Goal: Task Accomplishment & Management: Use online tool/utility

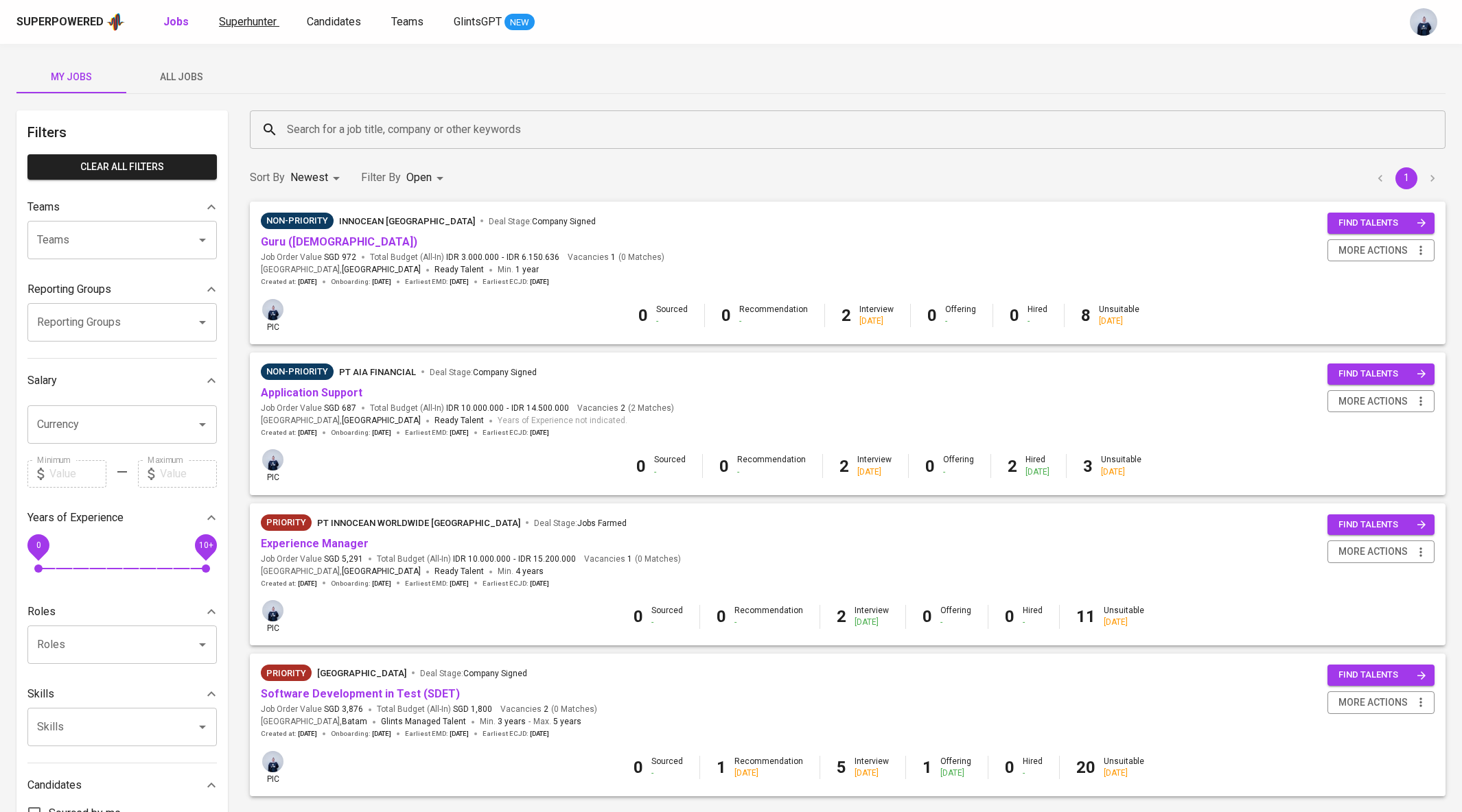
click at [258, 20] on span "Superhunter" at bounding box center [248, 21] width 58 height 13
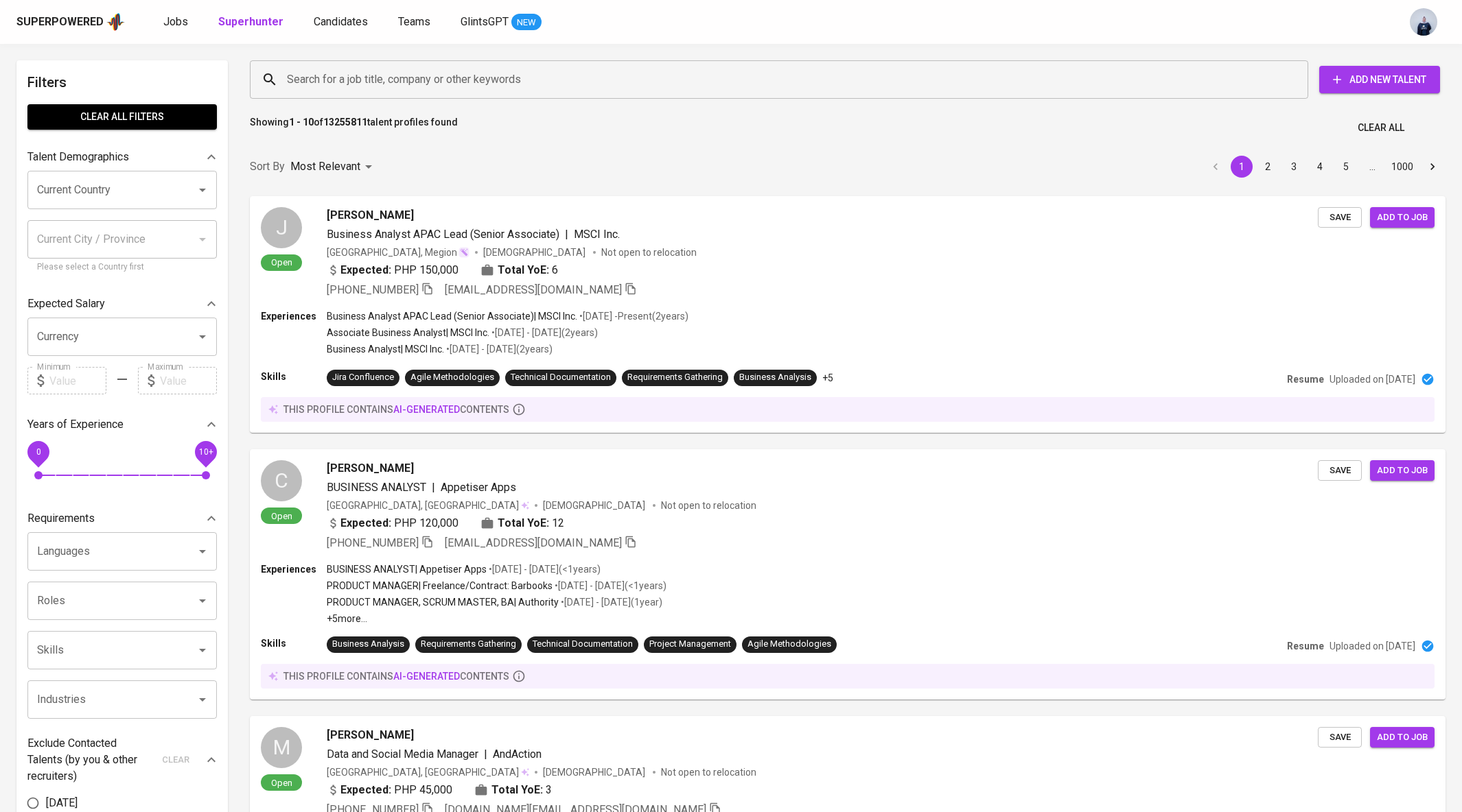
click at [349, 81] on input "Search for a job title, company or other keywords" at bounding box center [782, 80] width 998 height 26
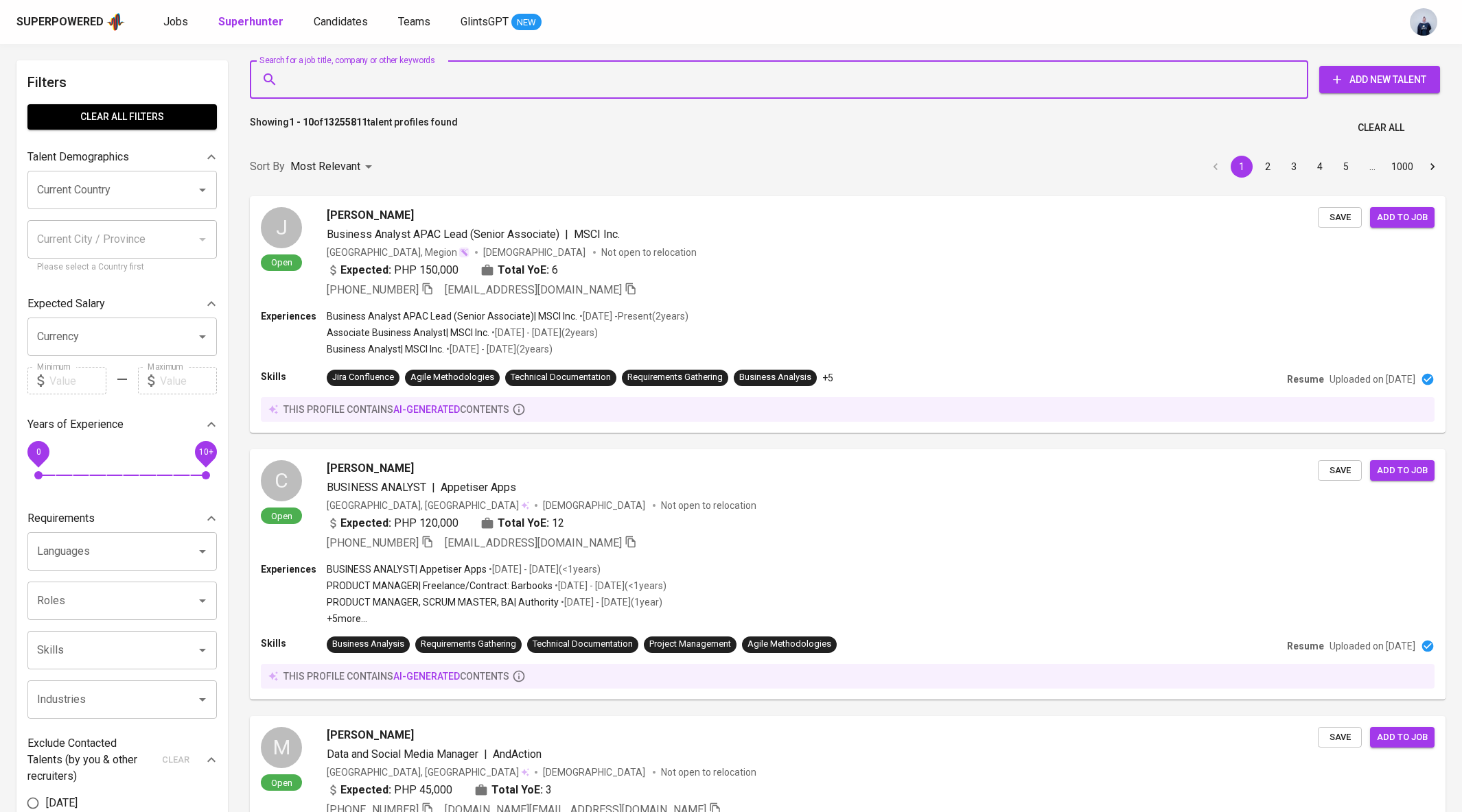
paste input "[EMAIL_ADDRESS][DOMAIN_NAME]"
type input "[EMAIL_ADDRESS][DOMAIN_NAME]"
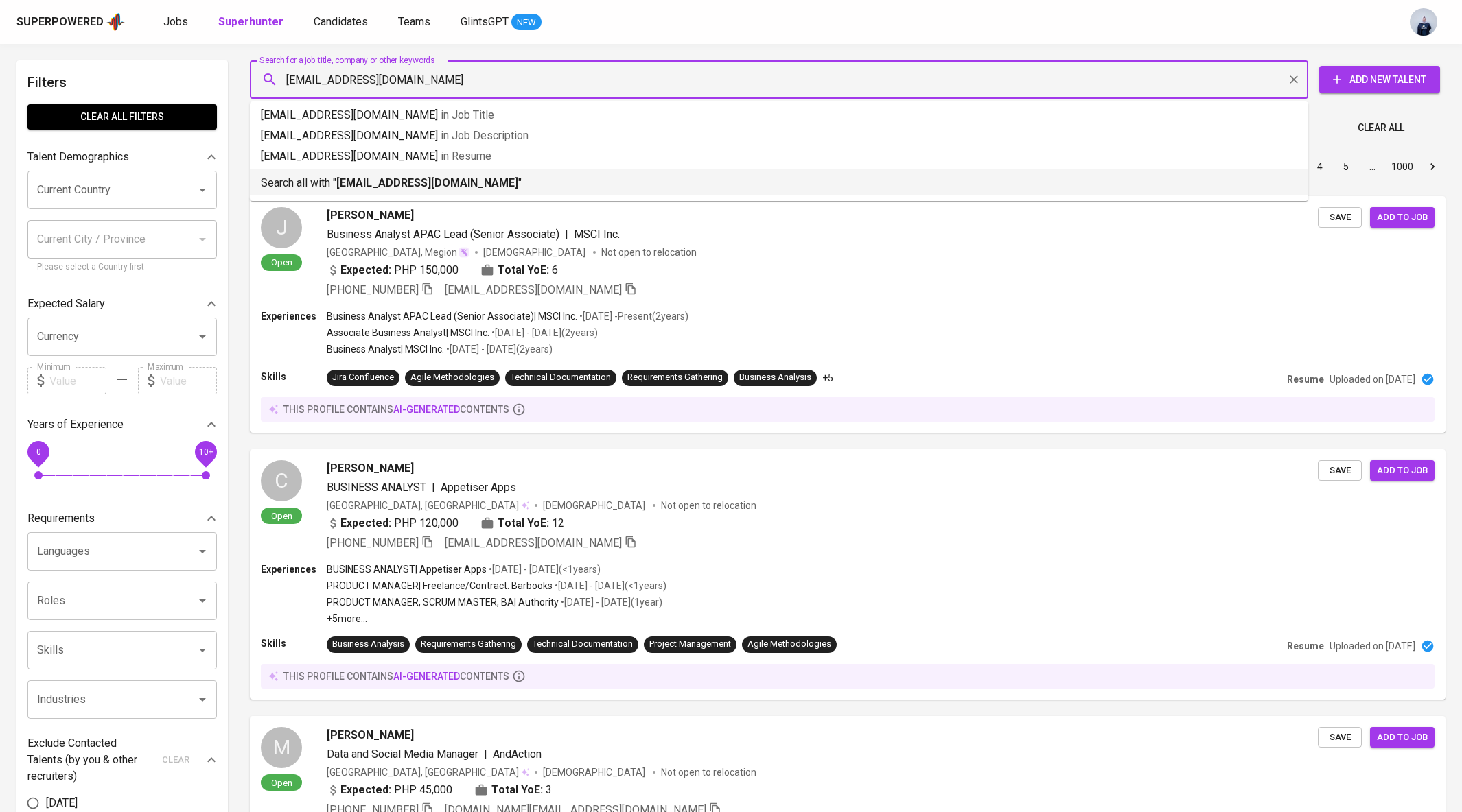
click at [382, 195] on ul "[EMAIL_ADDRESS][DOMAIN_NAME] in Job Title [EMAIL_ADDRESS][DOMAIN_NAME] in Job D…" at bounding box center [779, 151] width 1058 height 99
click at [379, 186] on b "[EMAIL_ADDRESS][DOMAIN_NAME]" at bounding box center [427, 183] width 182 height 13
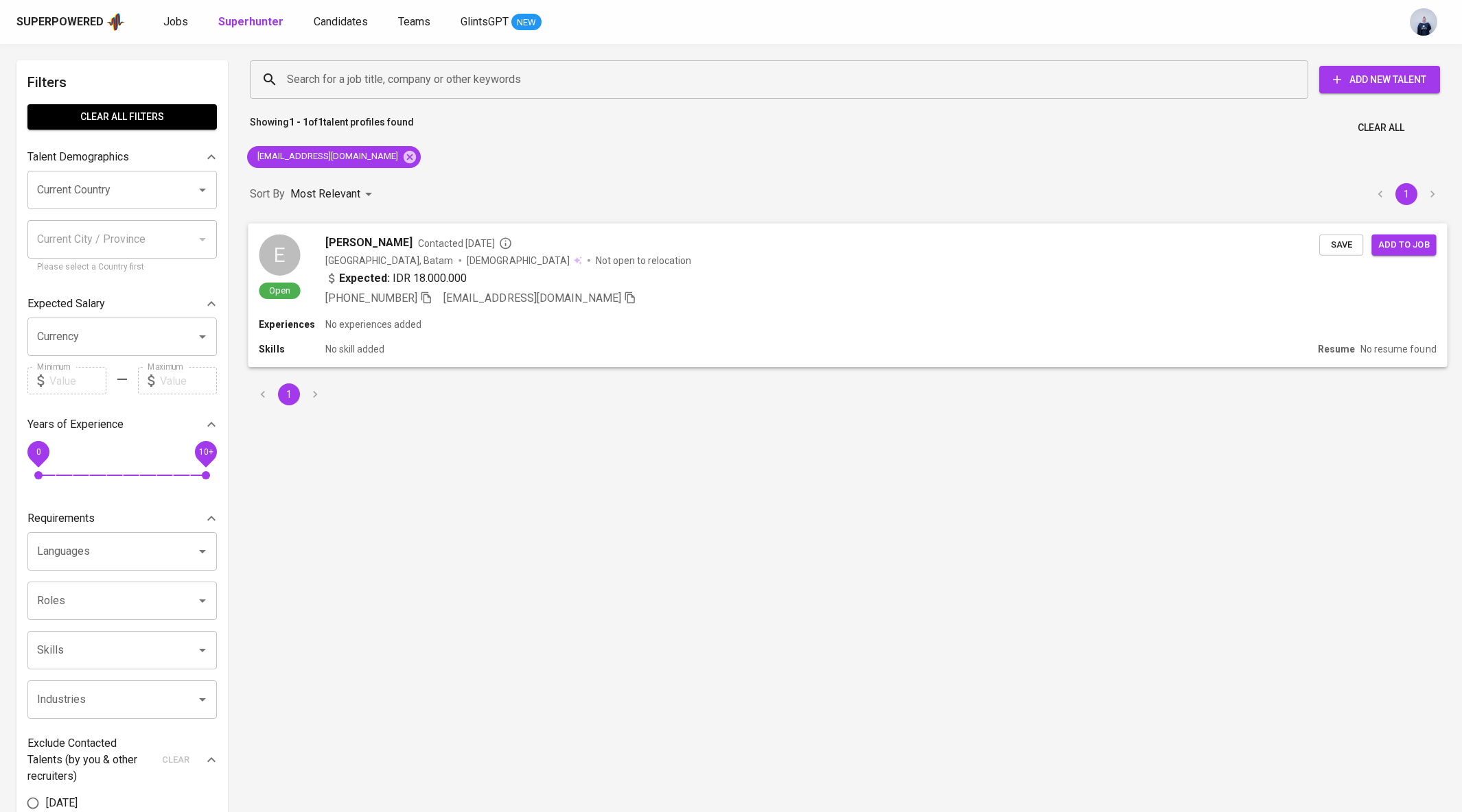
click at [598, 261] on div "[GEOGRAPHIC_DATA], Batam [DEMOGRAPHIC_DATA] Not open to relocation" at bounding box center [822, 260] width 993 height 14
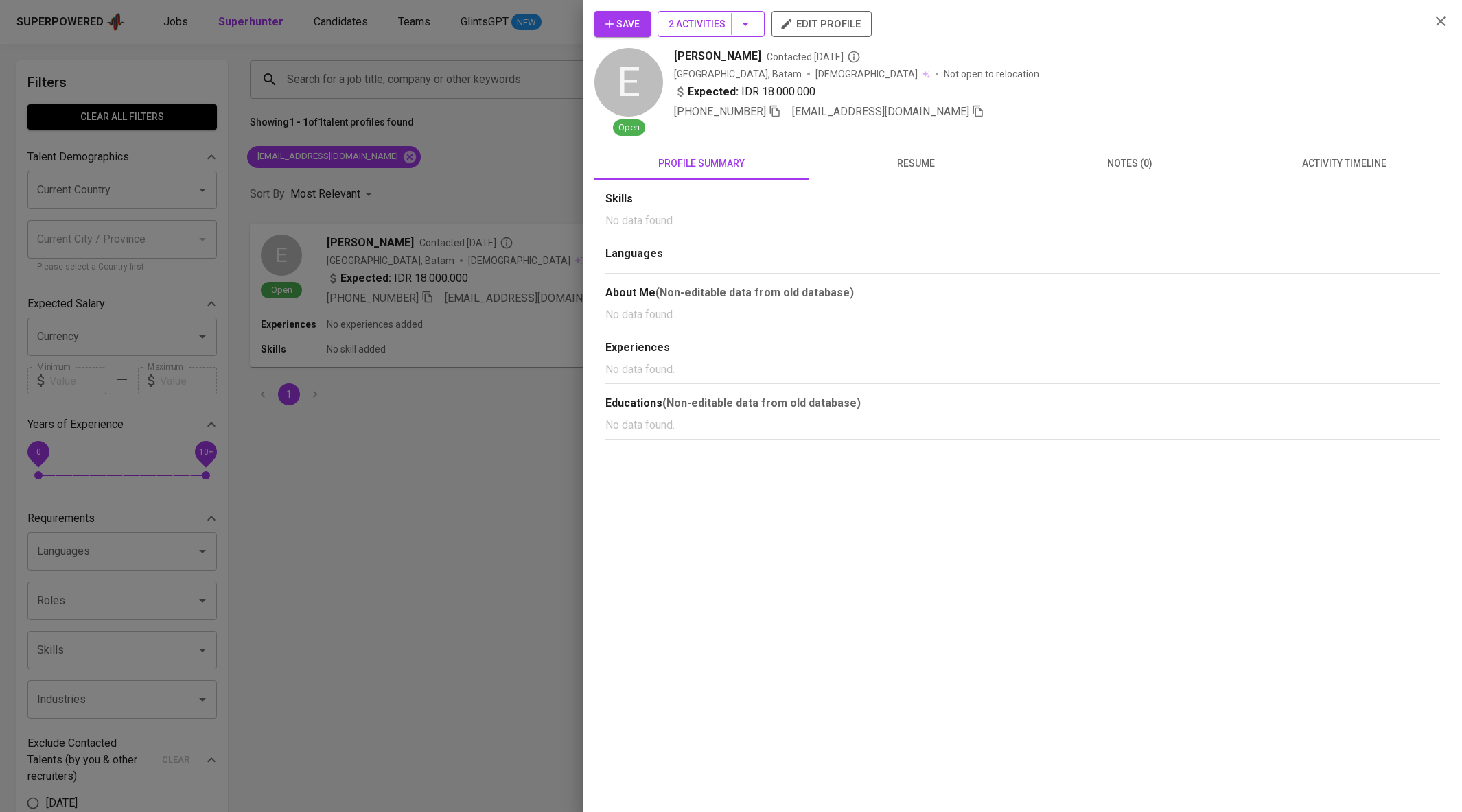
click at [753, 25] on button "2 Activities" at bounding box center [711, 24] width 107 height 26
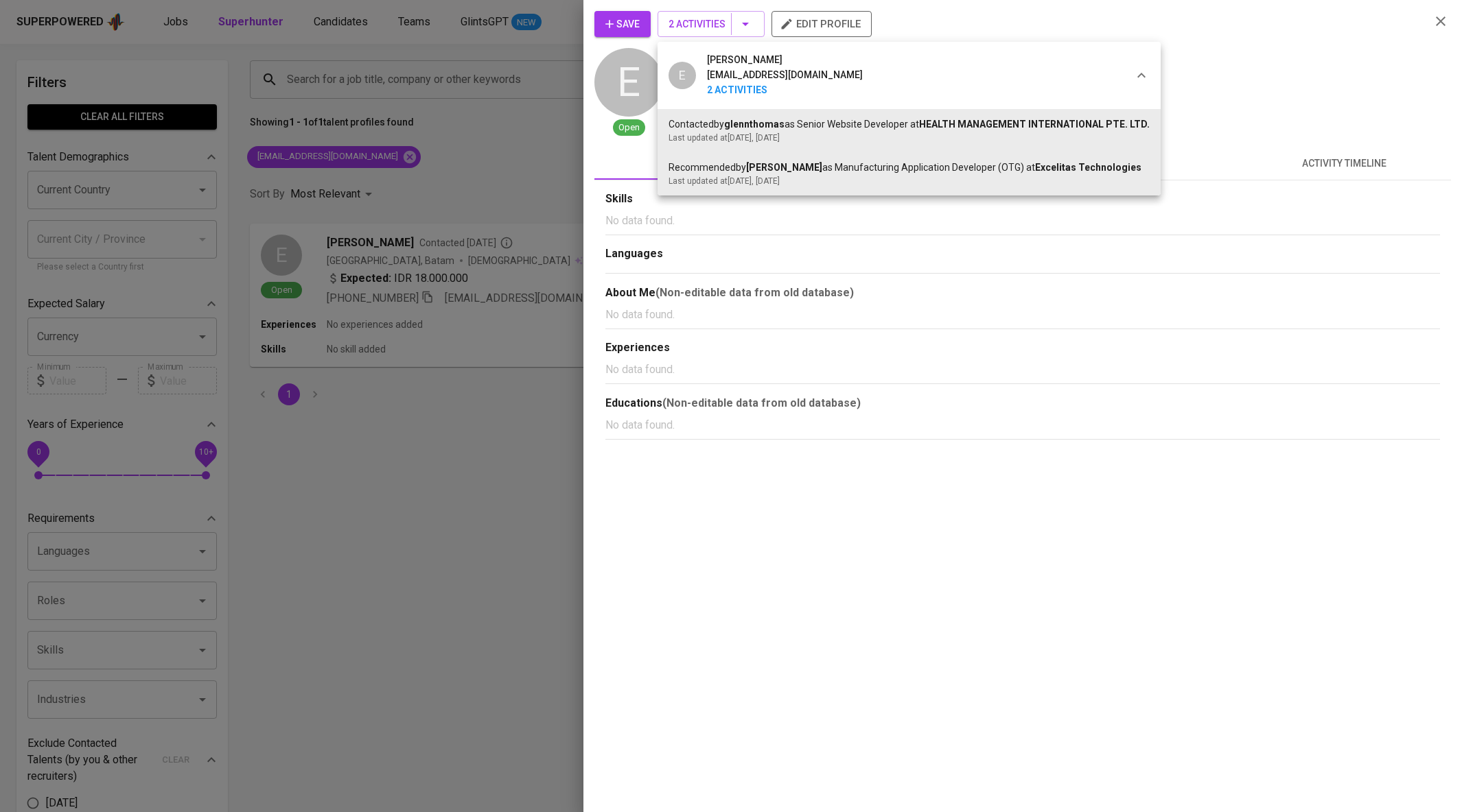
click at [631, 261] on div at bounding box center [731, 406] width 1462 height 812
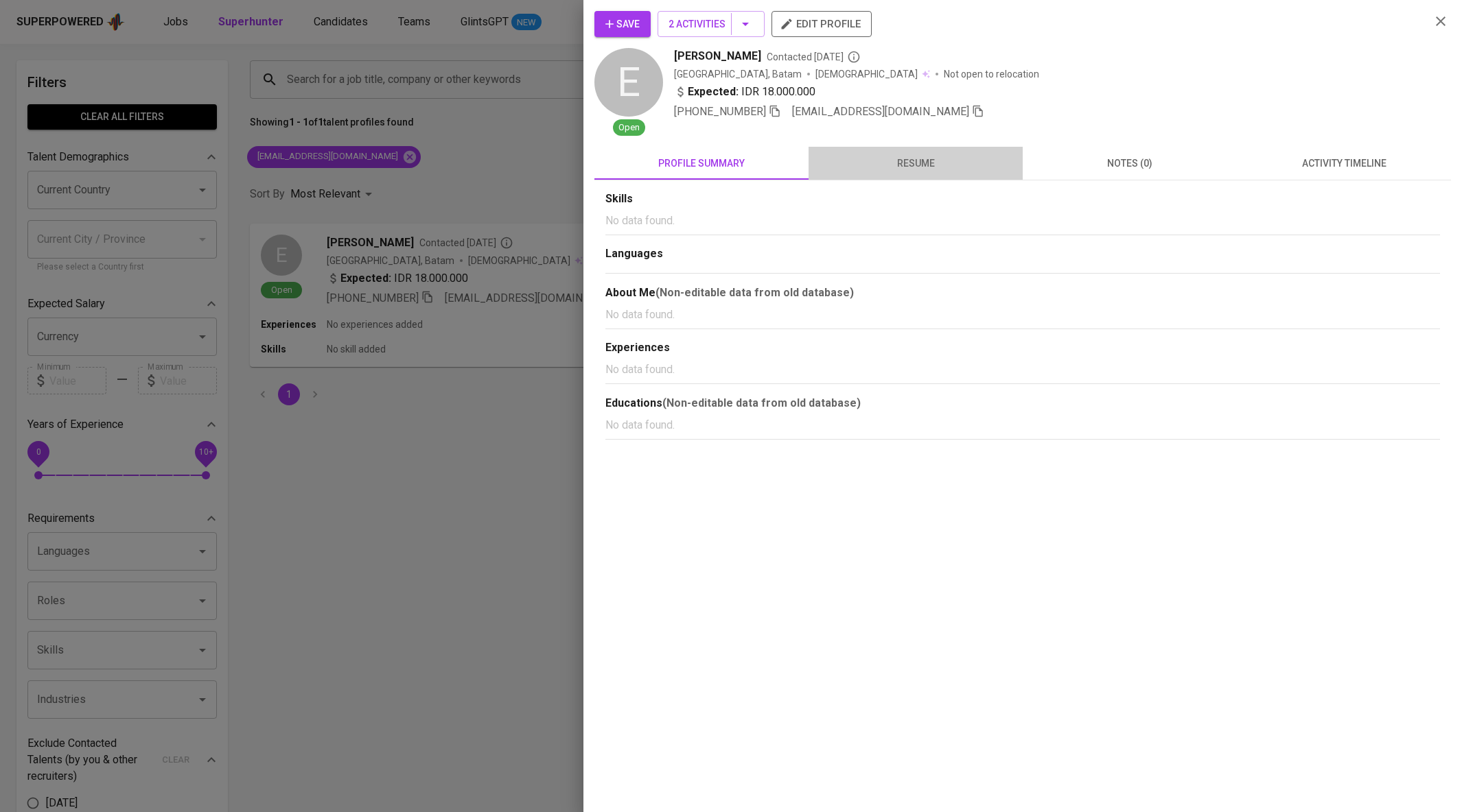
click at [918, 155] on span "resume" at bounding box center [915, 163] width 198 height 18
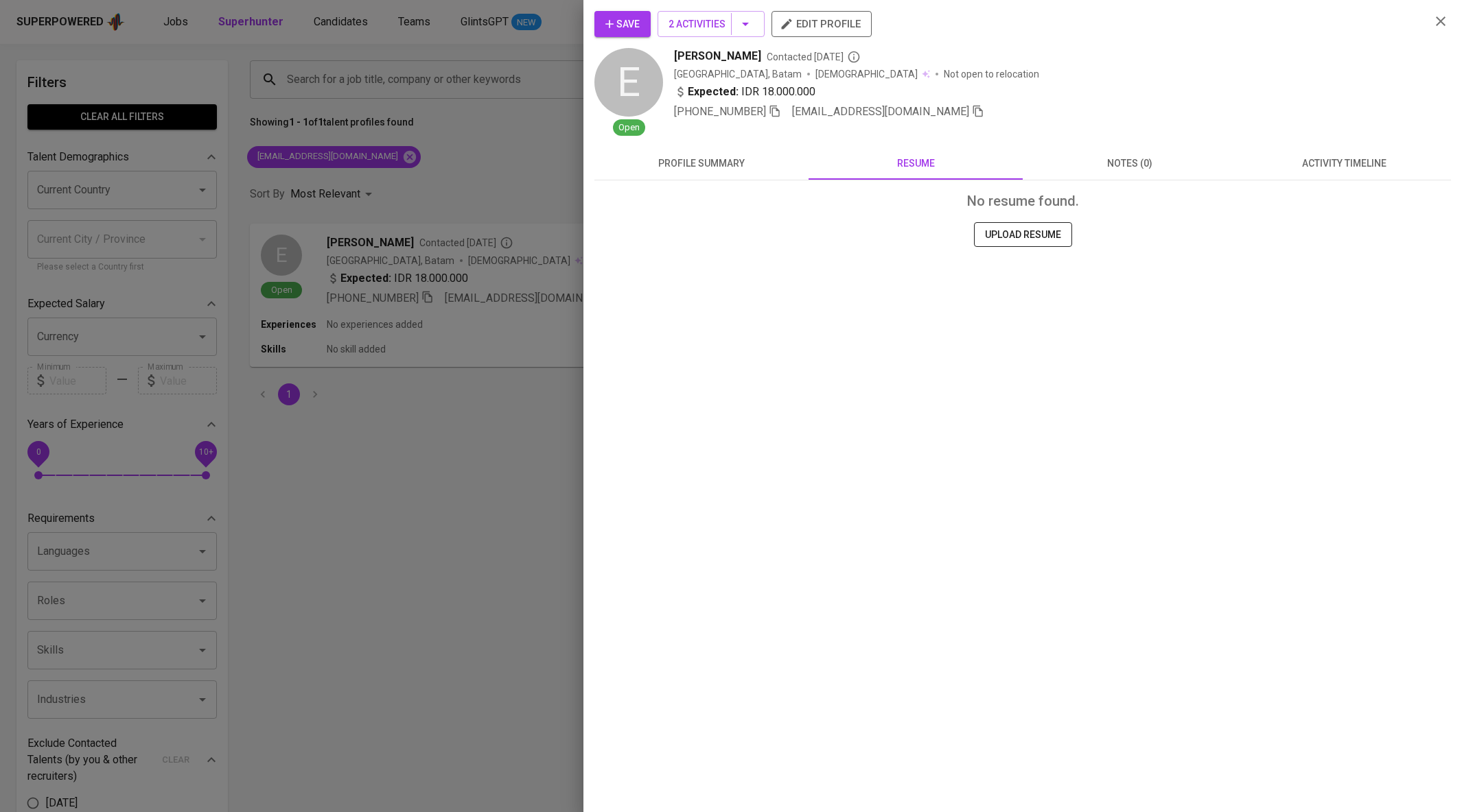
click at [405, 143] on div at bounding box center [731, 406] width 1462 height 812
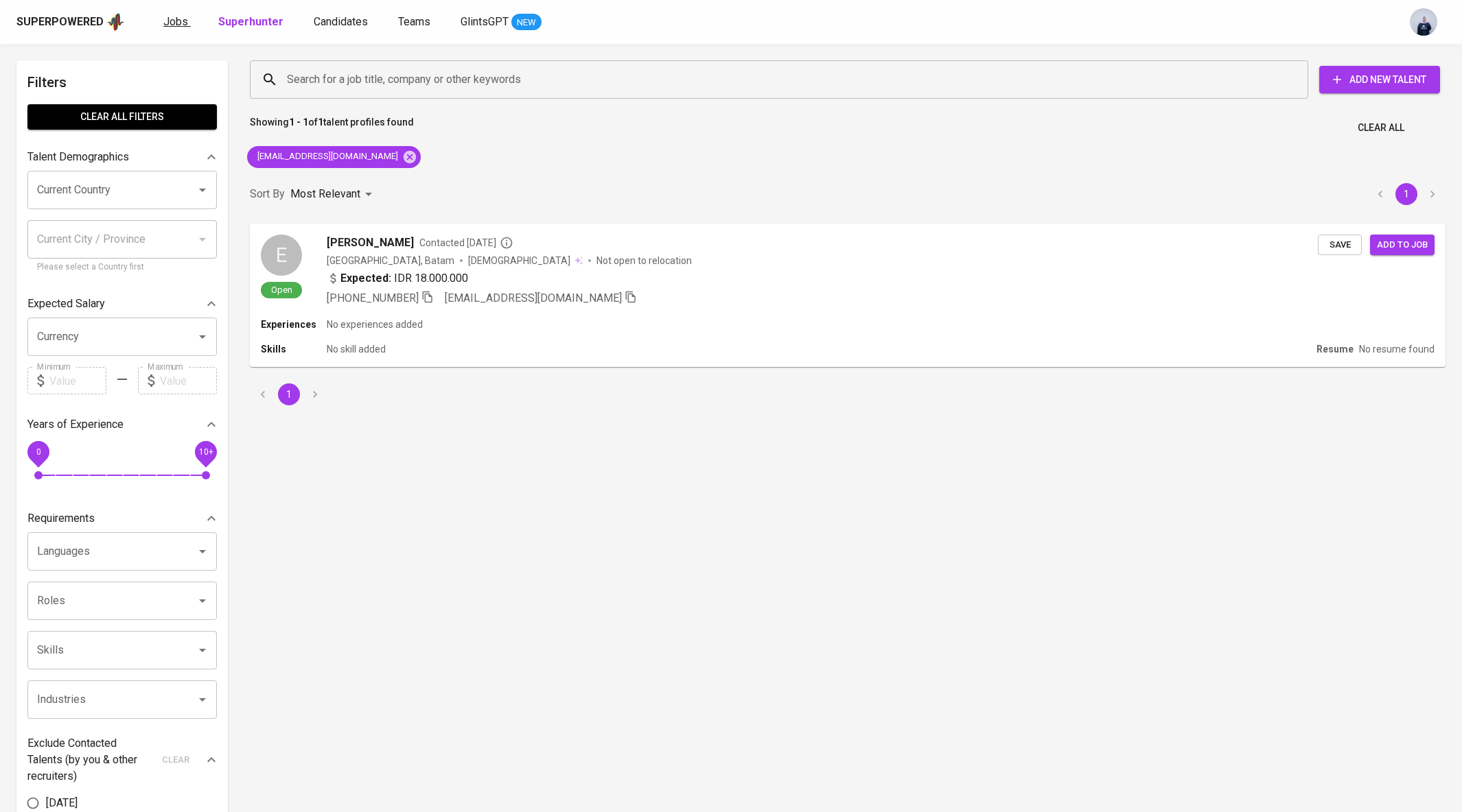
click at [174, 24] on span "Jobs" at bounding box center [176, 21] width 25 height 13
